Goal: Information Seeking & Learning: Learn about a topic

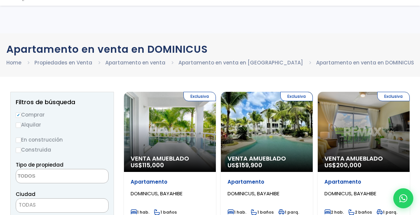
select select
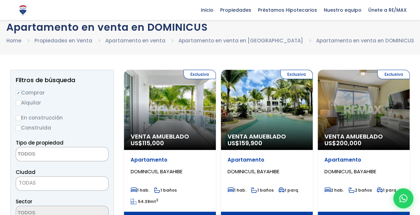
scroll to position [55, 0]
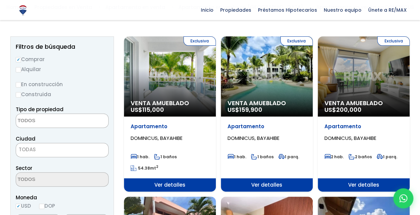
click at [279, 92] on div "Exclusiva Venta Amueblado US$ 159,900" at bounding box center [267, 76] width 92 height 80
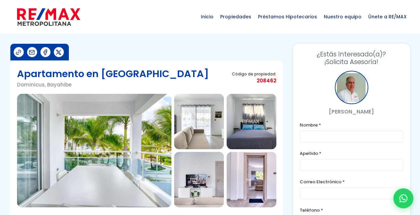
click at [115, 139] on img at bounding box center [94, 151] width 154 height 114
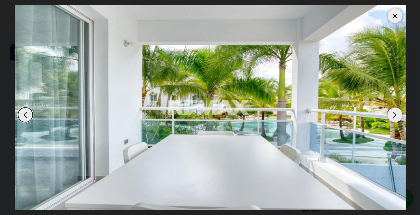
click at [393, 116] on div "Next slide" at bounding box center [395, 115] width 15 height 15
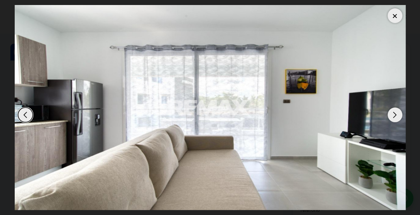
click at [393, 116] on div "Next slide" at bounding box center [395, 115] width 15 height 15
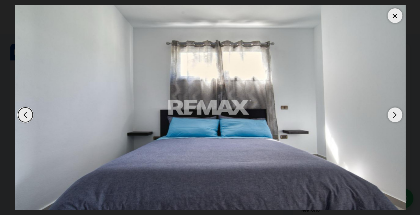
click at [393, 116] on div "Next slide" at bounding box center [395, 115] width 15 height 15
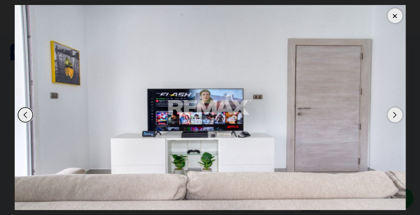
click at [396, 14] on div at bounding box center [395, 15] width 15 height 15
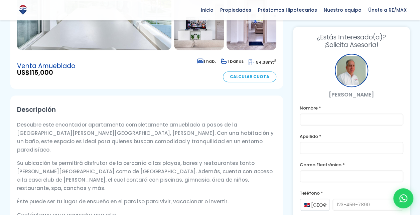
scroll to position [157, 0]
drag, startPoint x: 198, startPoint y: 164, endPoint x: 45, endPoint y: 170, distance: 152.5
click at [45, 170] on p "Su ubicación te permitirá disfrutar de la cercanía a las playas, bares y restau…" at bounding box center [146, 175] width 259 height 33
copy p "casa club de Estrella Dominicus,"
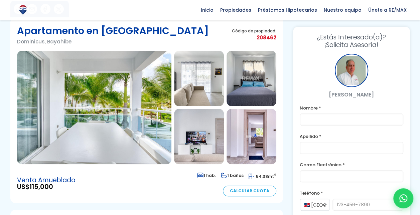
scroll to position [42, 0]
click at [242, 150] on img at bounding box center [252, 136] width 50 height 55
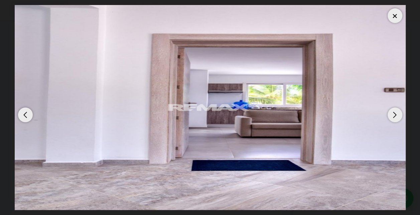
click at [389, 115] on div "Next slide" at bounding box center [395, 115] width 15 height 15
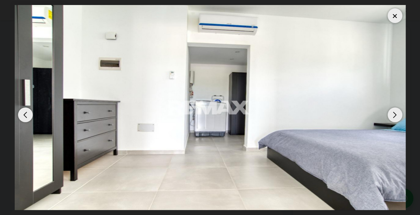
click at [389, 115] on div "Next slide" at bounding box center [395, 115] width 15 height 15
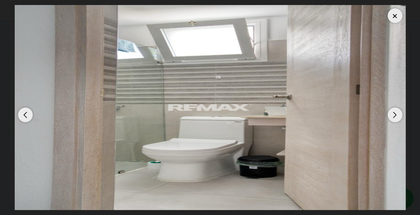
click at [395, 18] on div at bounding box center [395, 15] width 15 height 15
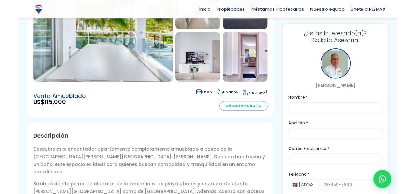
scroll to position [0, 0]
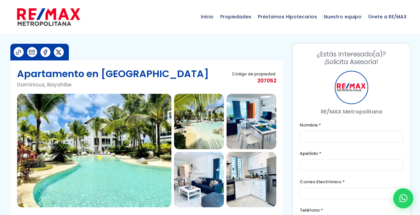
click at [247, 106] on img at bounding box center [252, 121] width 50 height 55
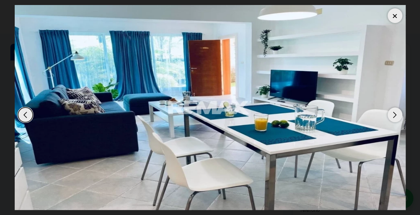
click at [398, 110] on div "Next slide" at bounding box center [395, 115] width 15 height 15
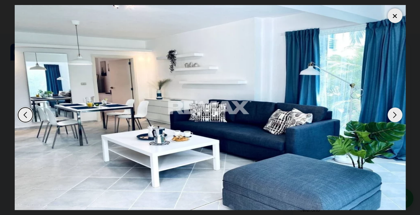
click at [398, 110] on div "Next slide" at bounding box center [395, 115] width 15 height 15
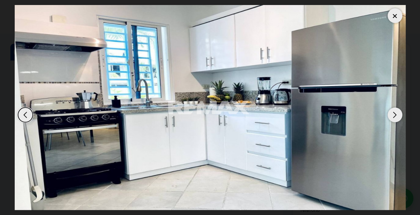
click at [398, 110] on div "Next slide" at bounding box center [395, 115] width 15 height 15
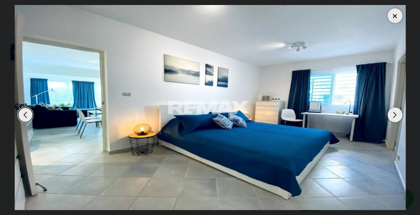
click at [398, 110] on div "Next slide" at bounding box center [395, 115] width 15 height 15
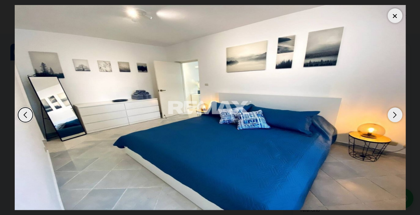
click at [398, 110] on div "Next slide" at bounding box center [395, 115] width 15 height 15
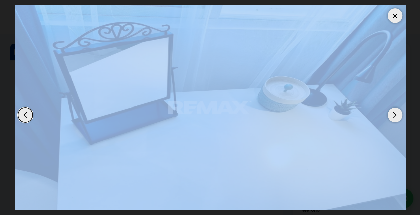
click at [398, 110] on div "Next slide" at bounding box center [395, 115] width 15 height 15
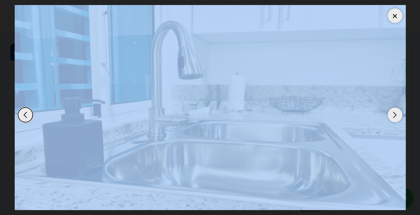
click at [395, 21] on div at bounding box center [395, 15] width 15 height 15
